Goal: Navigation & Orientation: Find specific page/section

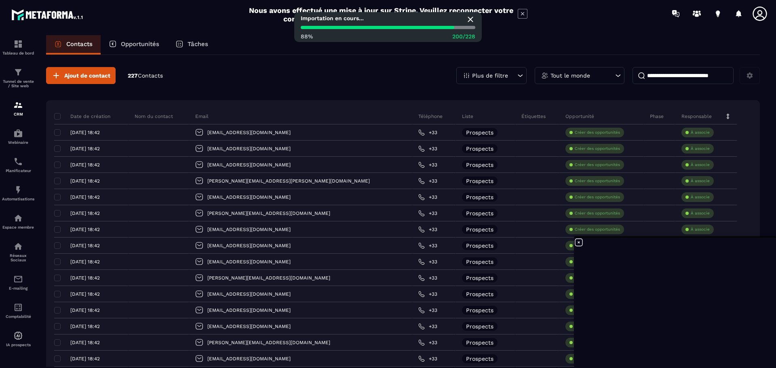
click at [463, 29] on div "88% 200/228" at bounding box center [388, 33] width 175 height 14
click at [463, 27] on div at bounding box center [388, 27] width 175 height 3
click at [469, 27] on div at bounding box center [388, 27] width 175 height 3
click at [468, 28] on div at bounding box center [388, 27] width 175 height 3
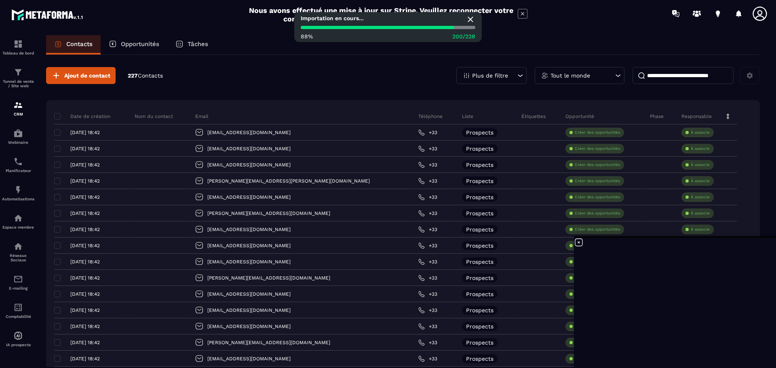
click at [469, 27] on div at bounding box center [388, 27] width 175 height 3
click at [581, 240] on icon at bounding box center [579, 243] width 10 height 10
